Goal: Information Seeking & Learning: Learn about a topic

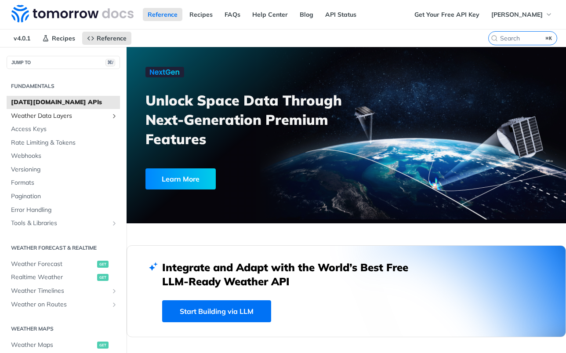
click at [70, 117] on span "Weather Data Layers" at bounding box center [60, 116] width 98 height 9
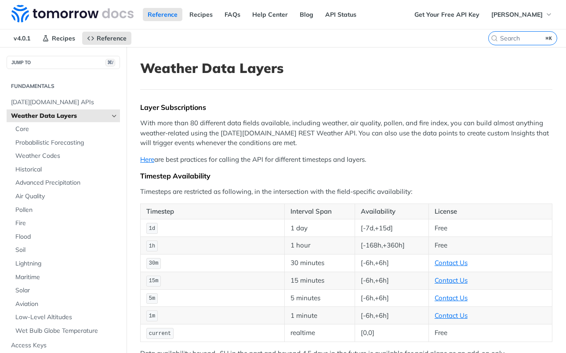
click at [498, 35] on label "⌘K" at bounding box center [522, 38] width 69 height 14
click at [498, 35] on input "⌘K" at bounding box center [512, 38] width 90 height 8
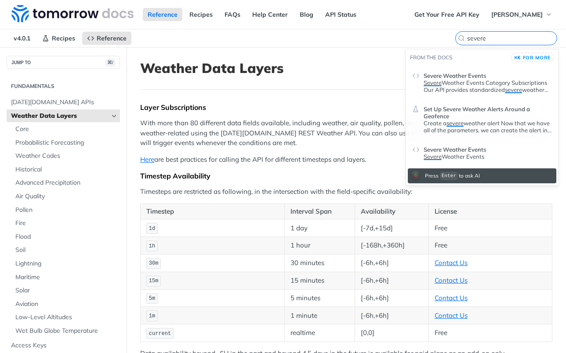
type input "severe"
click at [502, 72] on header "Severe Weather Events" at bounding box center [487, 74] width 128 height 11
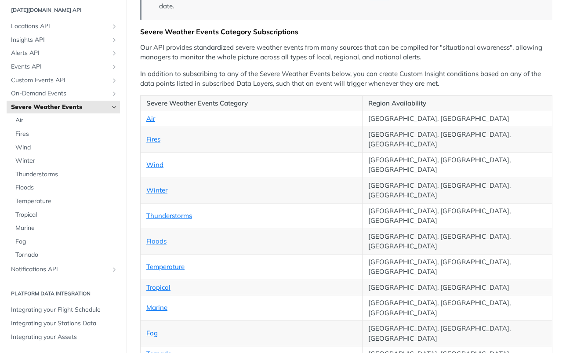
scroll to position [147, 0]
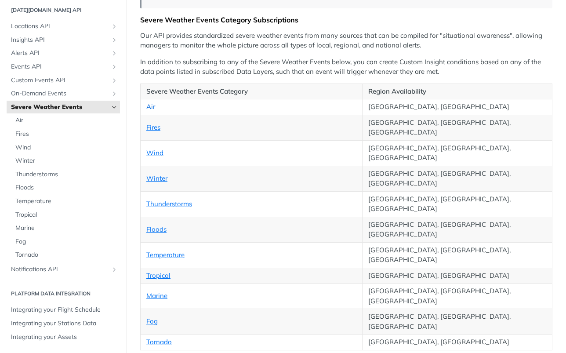
click at [151, 108] on link "Air" at bounding box center [150, 106] width 9 height 8
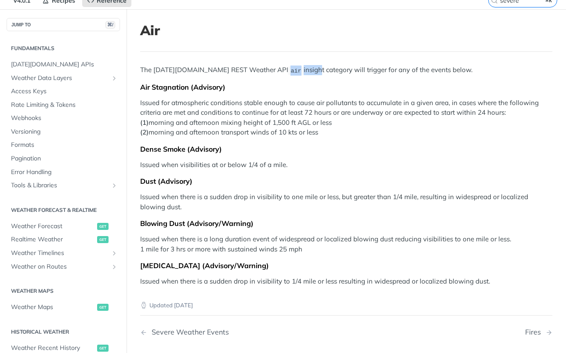
drag, startPoint x: 253, startPoint y: 71, endPoint x: 283, endPoint y: 72, distance: 29.9
click at [283, 72] on p "The [DATE][DOMAIN_NAME] REST Weather API air insight category will trigger for …" at bounding box center [346, 70] width 412 height 10
click at [295, 105] on p "Issued for atmospheric conditions stable enough to cause air pollutants to accu…" at bounding box center [346, 118] width 412 height 40
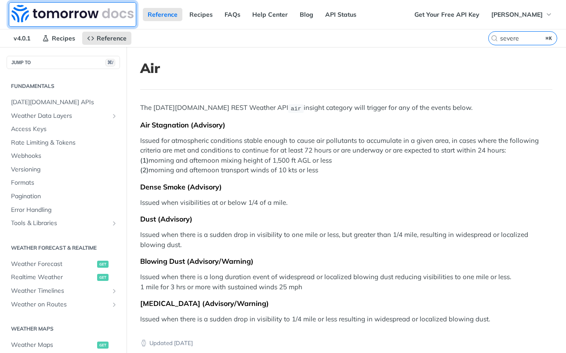
click at [77, 12] on img at bounding box center [72, 14] width 122 height 18
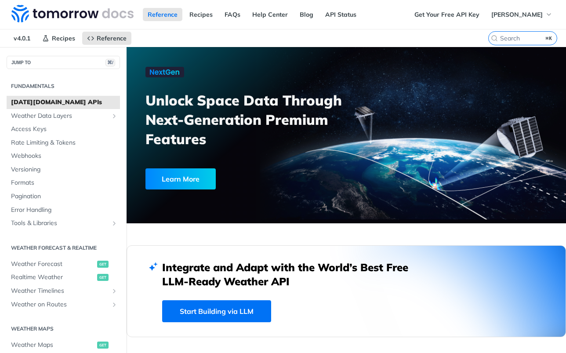
click at [50, 99] on span "[DATE][DOMAIN_NAME] APIs" at bounding box center [64, 102] width 107 height 9
click at [46, 116] on span "Weather Data Layers" at bounding box center [60, 116] width 98 height 9
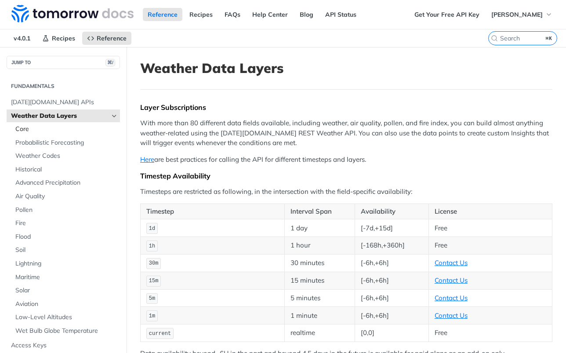
click at [28, 129] on span "Core" at bounding box center [66, 129] width 102 height 9
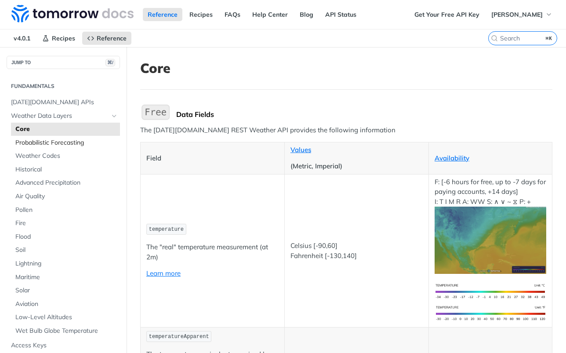
click at [36, 142] on span "Probabilistic Forecasting" at bounding box center [66, 142] width 102 height 9
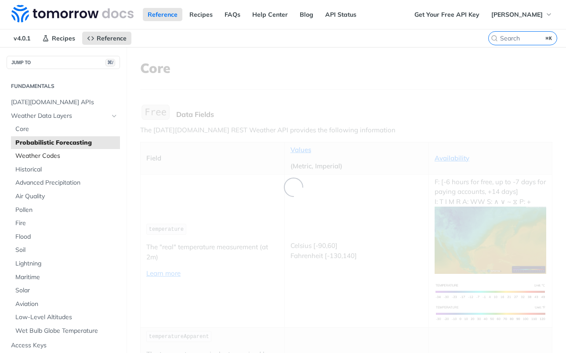
click at [40, 160] on link "Weather Codes" at bounding box center [65, 155] width 109 height 13
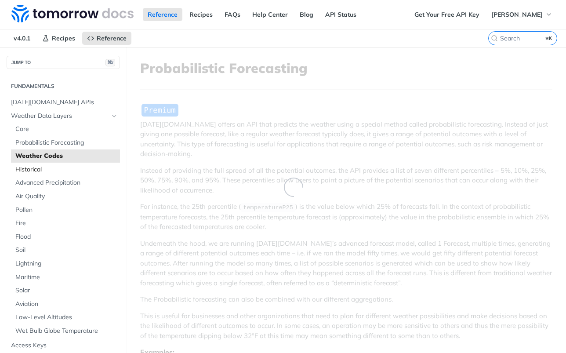
click at [33, 169] on span "Historical" at bounding box center [66, 169] width 102 height 9
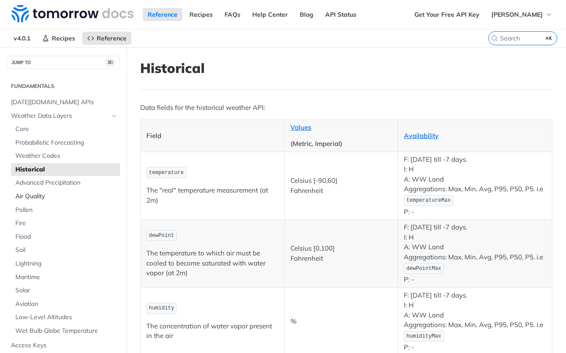
click at [37, 197] on span "Air Quality" at bounding box center [66, 196] width 102 height 9
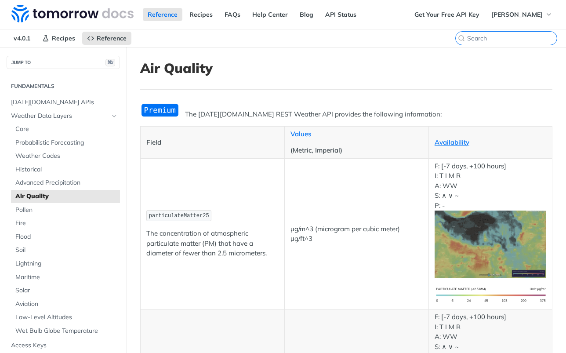
click at [511, 39] on input "⌘K" at bounding box center [512, 38] width 90 height 8
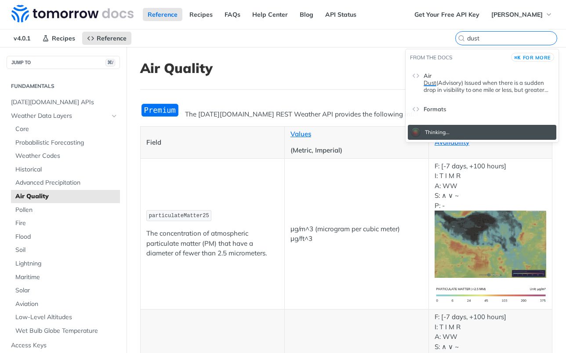
type input "dust"
click at [501, 79] on p "Dust (Advisory) Issued when there is a sudden drop in visibility to one mile or…" at bounding box center [487, 86] width 128 height 14
